Goal: Transaction & Acquisition: Purchase product/service

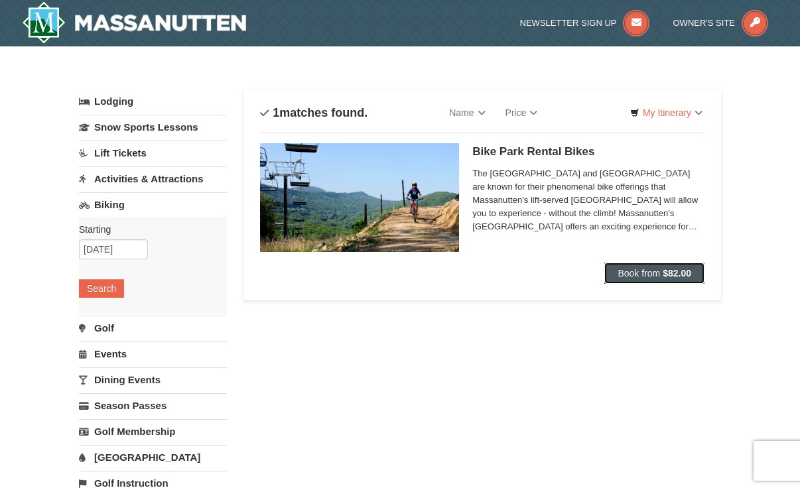
click at [640, 272] on span "Book from" at bounding box center [638, 273] width 42 height 11
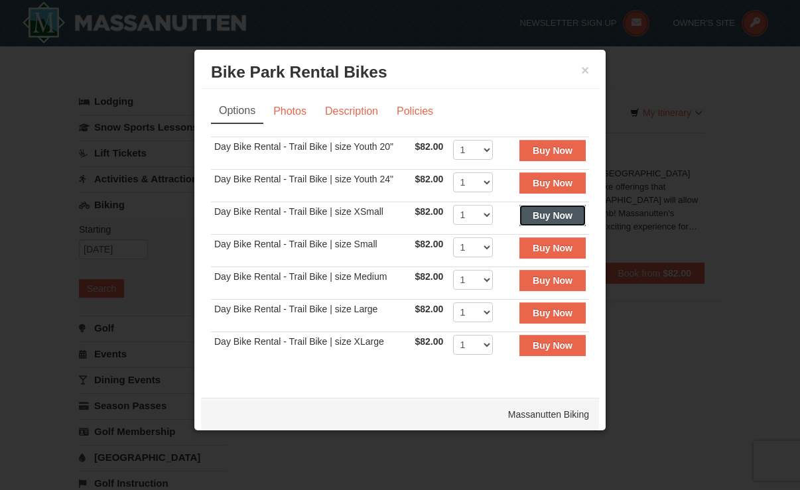
click at [532, 220] on strong "Buy Now" at bounding box center [552, 215] width 40 height 11
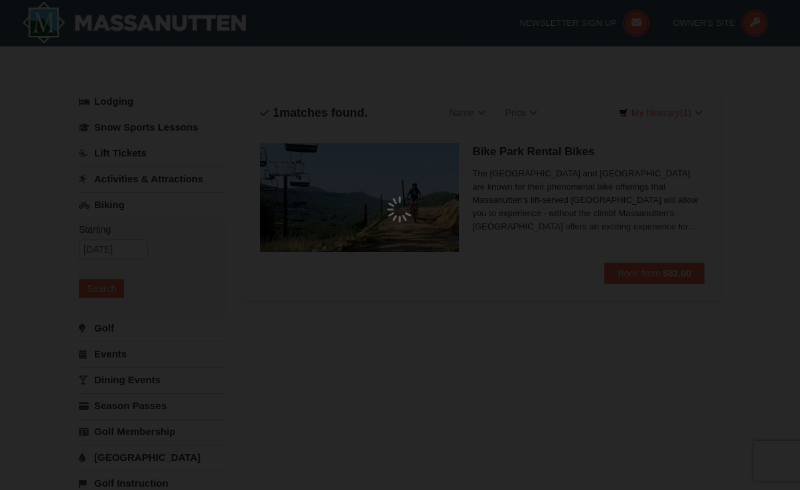
scroll to position [4, 0]
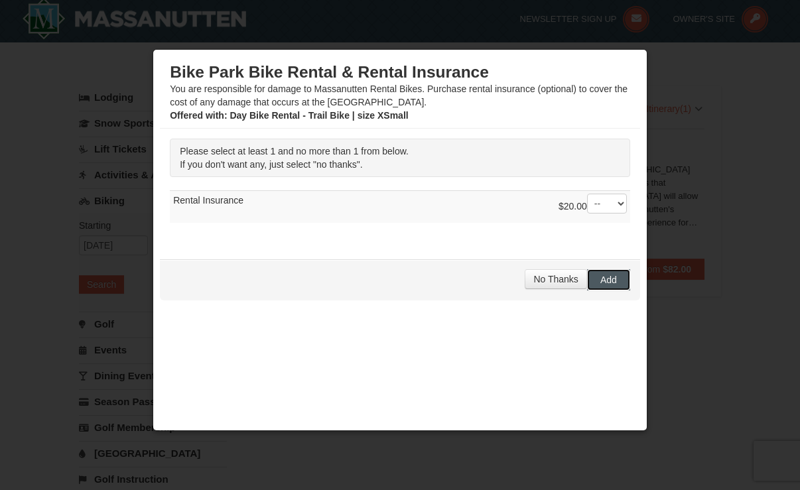
drag, startPoint x: 595, startPoint y: 277, endPoint x: 602, endPoint y: 282, distance: 8.5
click at [600, 277] on span "Add" at bounding box center [608, 279] width 17 height 11
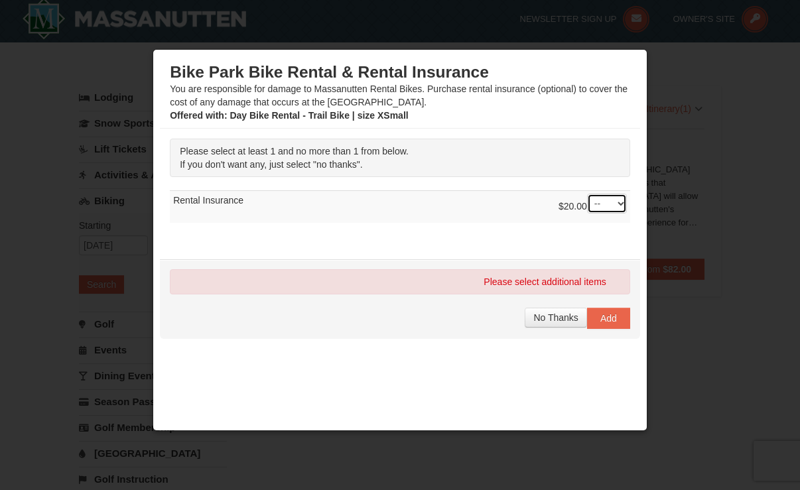
drag, startPoint x: 597, startPoint y: 206, endPoint x: 598, endPoint y: 212, distance: 6.8
click at [597, 206] on select "-- 01" at bounding box center [607, 204] width 40 height 20
select select "1"
click at [587, 194] on select "-- 01" at bounding box center [607, 204] width 40 height 20
click at [601, 321] on span "Add" at bounding box center [608, 318] width 17 height 11
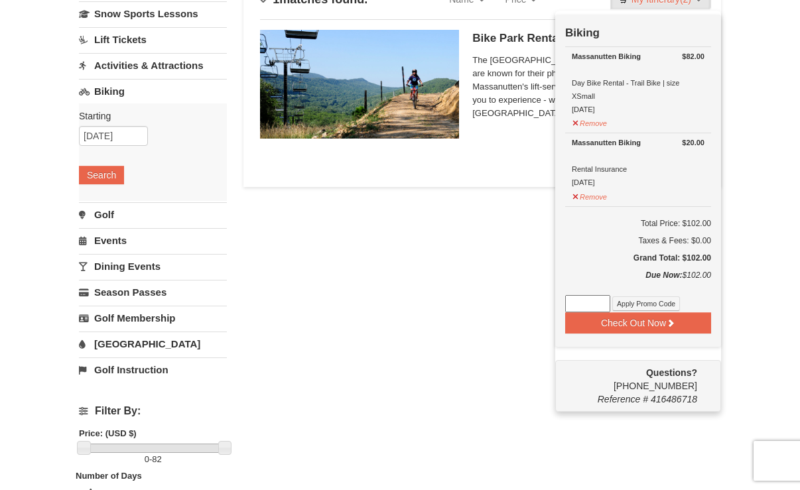
scroll to position [137, 0]
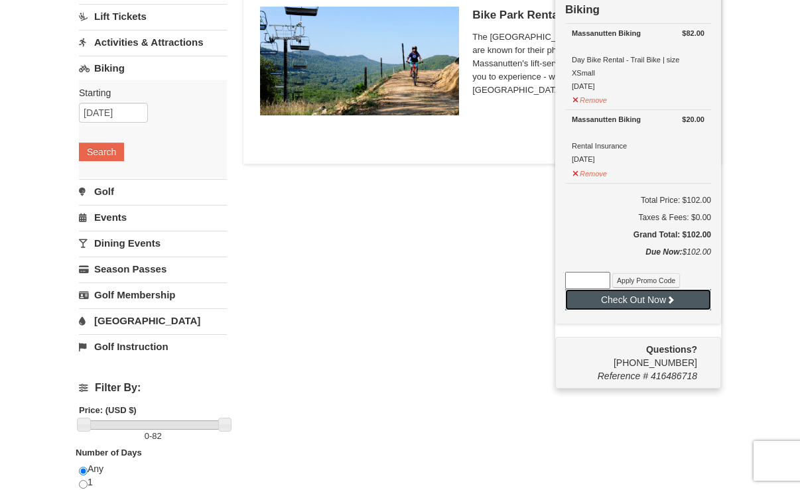
click at [602, 308] on button "Check Out Now" at bounding box center [638, 299] width 146 height 21
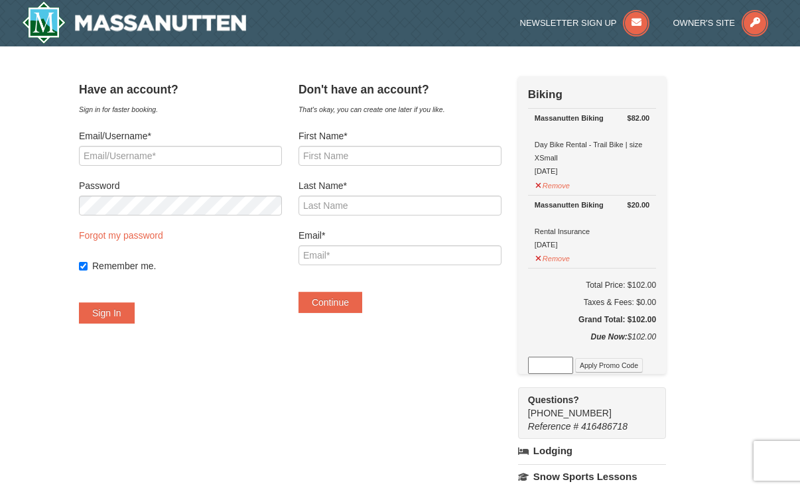
paste input "pbstayandplay"
type input "pbstayandplay"
click at [615, 363] on button "Apply Promo Code" at bounding box center [609, 365] width 68 height 15
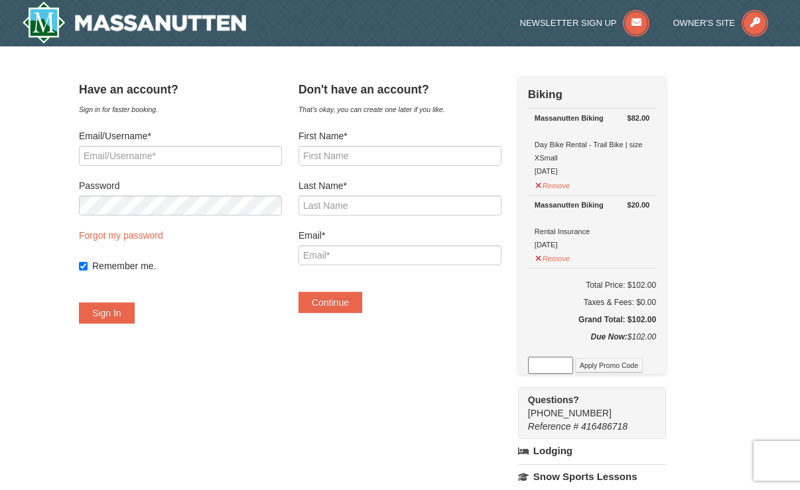
paste input "pbstayandplay"
type input "pbstayandplay"
click at [627, 362] on button "Apply Promo Code" at bounding box center [609, 365] width 68 height 15
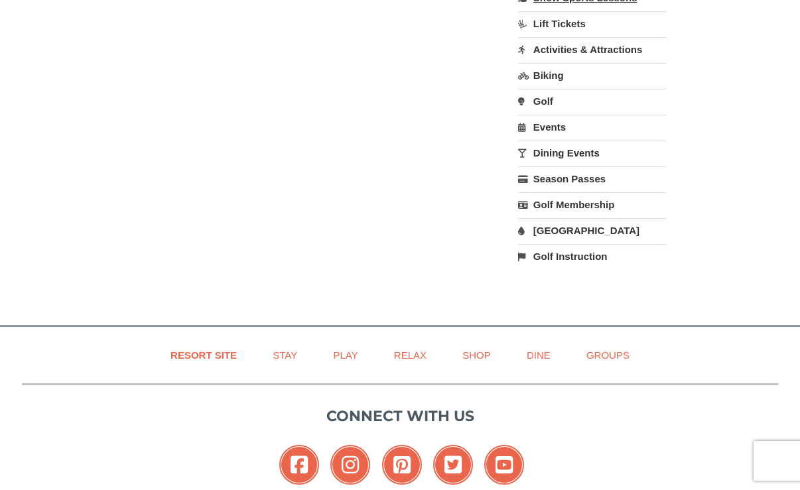
scroll to position [530, 0]
